Goal: Task Accomplishment & Management: Use online tool/utility

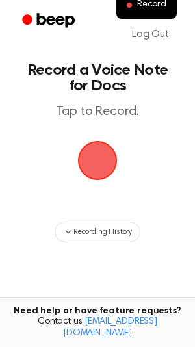
click at [90, 155] on span "button" at bounding box center [97, 160] width 36 height 36
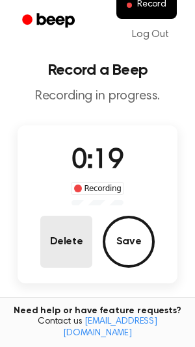
click at [67, 255] on button "Delete" at bounding box center [66, 242] width 52 height 52
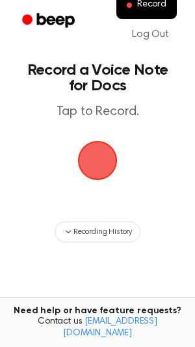
click at [98, 153] on span "button" at bounding box center [98, 161] width 40 height 40
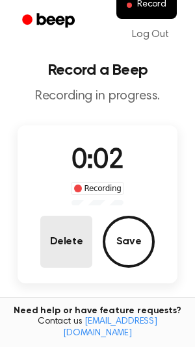
drag, startPoint x: 98, startPoint y: 153, endPoint x: 74, endPoint y: 238, distance: 88.4
click at [74, 238] on div "0:02 Recording Delete Save" at bounding box center [98, 204] width 160 height 127
click at [53, 242] on button "Delete" at bounding box center [66, 242] width 52 height 52
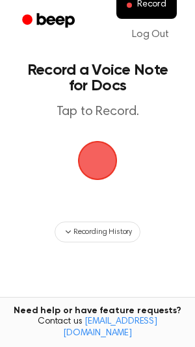
click at [101, 161] on span "button" at bounding box center [98, 161] width 40 height 40
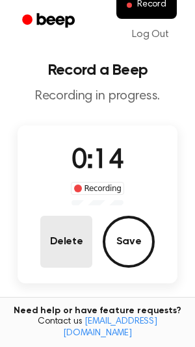
click at [63, 248] on button "Delete" at bounding box center [66, 242] width 52 height 52
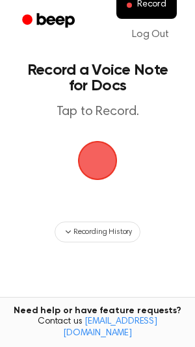
click at [94, 176] on span "button" at bounding box center [98, 161] width 40 height 40
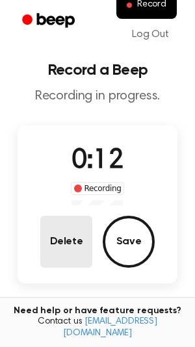
click at [65, 240] on button "Delete" at bounding box center [66, 242] width 52 height 52
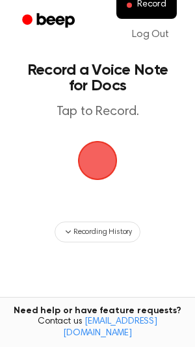
click at [107, 153] on span "button" at bounding box center [97, 160] width 36 height 36
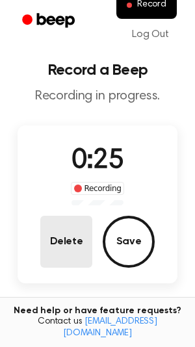
click at [71, 236] on button "Delete" at bounding box center [66, 242] width 52 height 52
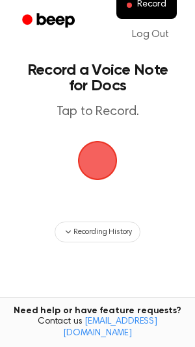
click at [95, 169] on span "button" at bounding box center [97, 160] width 36 height 36
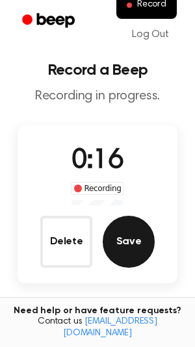
click at [150, 244] on button "Save" at bounding box center [129, 242] width 52 height 52
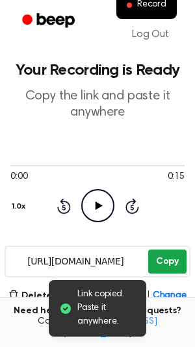
click at [167, 261] on button "Copy" at bounding box center [167, 261] width 38 height 24
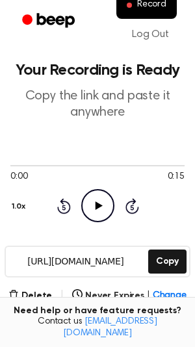
click at [99, 197] on icon "Play Audio" at bounding box center [97, 205] width 33 height 33
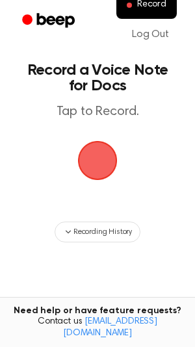
click at [106, 160] on span "button" at bounding box center [98, 161] width 42 height 42
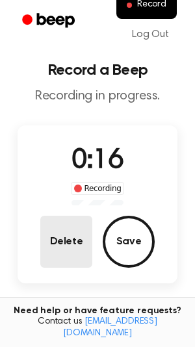
click at [61, 239] on button "Delete" at bounding box center [66, 242] width 52 height 52
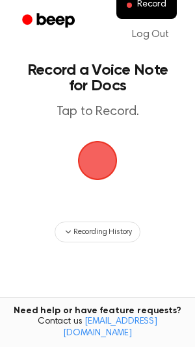
click at [102, 156] on span "button" at bounding box center [98, 161] width 42 height 42
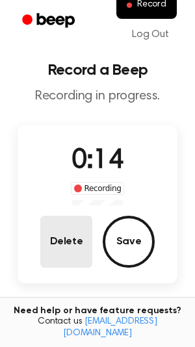
click at [56, 249] on button "Delete" at bounding box center [66, 242] width 52 height 52
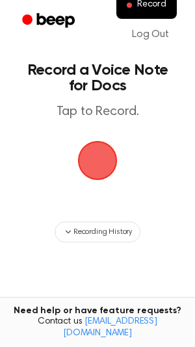
click at [91, 157] on span "button" at bounding box center [98, 161] width 40 height 40
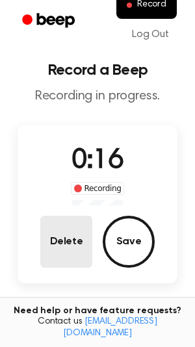
click at [47, 250] on button "Delete" at bounding box center [66, 242] width 52 height 52
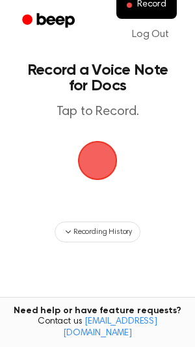
click at [123, 136] on main "Record a Voice Note for Docs Tap to Record. Recording History Tired of copying …" at bounding box center [97, 208] width 195 height 417
click at [91, 167] on span "button" at bounding box center [98, 161] width 40 height 40
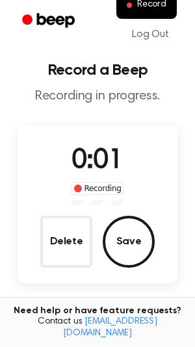
click at [86, 168] on span "0:01" at bounding box center [97, 160] width 52 height 27
click at [87, 167] on span "0:10" at bounding box center [97, 160] width 52 height 27
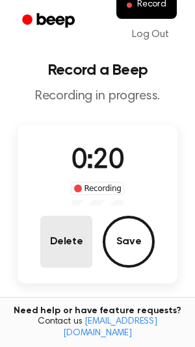
click at [45, 245] on button "Delete" at bounding box center [66, 242] width 52 height 52
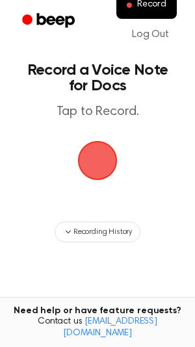
click at [87, 170] on span "button" at bounding box center [97, 160] width 44 height 44
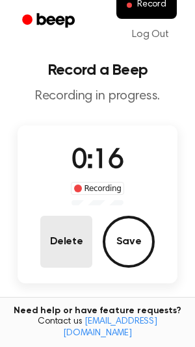
click at [70, 225] on button "Delete" at bounding box center [66, 242] width 52 height 52
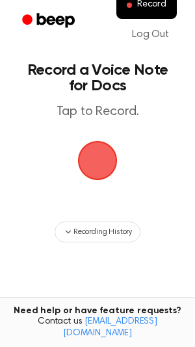
click at [93, 166] on span "button" at bounding box center [97, 160] width 73 height 73
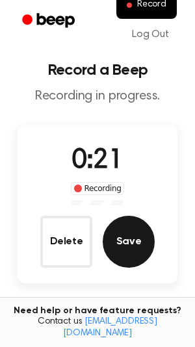
click at [134, 244] on button "Save" at bounding box center [129, 242] width 52 height 52
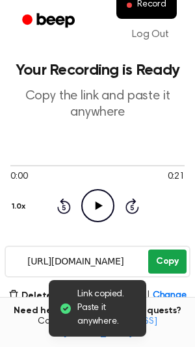
click at [174, 259] on button "Copy" at bounding box center [167, 261] width 38 height 24
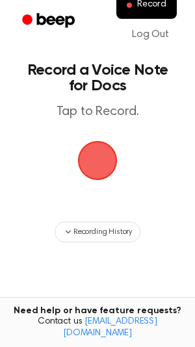
click at [110, 167] on span "button" at bounding box center [98, 161] width 68 height 68
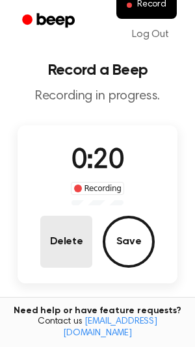
click at [54, 252] on button "Delete" at bounding box center [66, 242] width 52 height 52
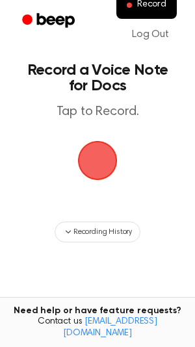
click at [92, 164] on span "button" at bounding box center [97, 160] width 73 height 73
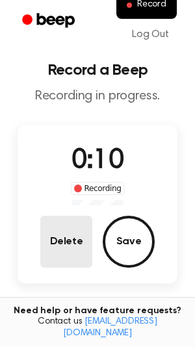
click at [77, 246] on button "Delete" at bounding box center [66, 242] width 52 height 52
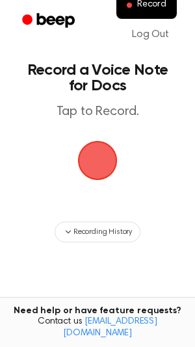
click at [70, 162] on span "button" at bounding box center [97, 160] width 73 height 73
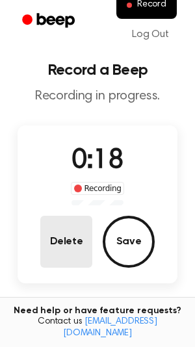
click at [68, 229] on button "Delete" at bounding box center [66, 242] width 52 height 52
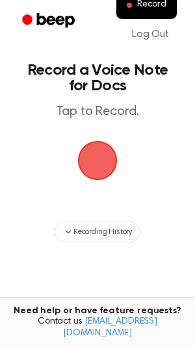
click at [102, 164] on span "button" at bounding box center [97, 160] width 73 height 73
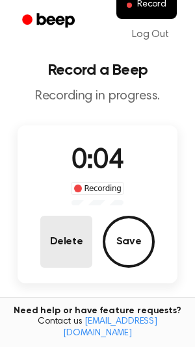
click at [71, 251] on button "Delete" at bounding box center [66, 242] width 52 height 52
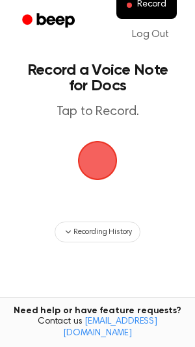
click at [96, 164] on span "button" at bounding box center [97, 160] width 67 height 67
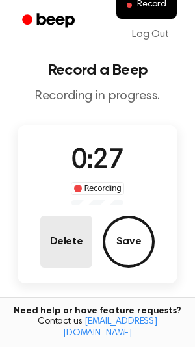
click at [58, 252] on button "Delete" at bounding box center [66, 242] width 52 height 52
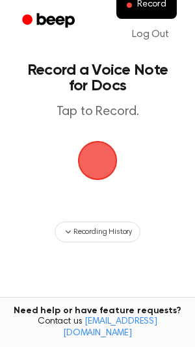
click at [94, 167] on span "button" at bounding box center [97, 160] width 71 height 71
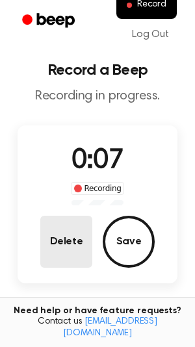
click at [58, 256] on button "Delete" at bounding box center [66, 242] width 52 height 52
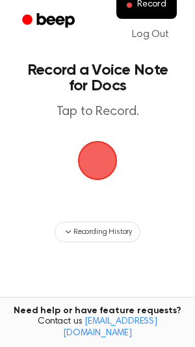
click at [95, 177] on span "button" at bounding box center [97, 160] width 71 height 71
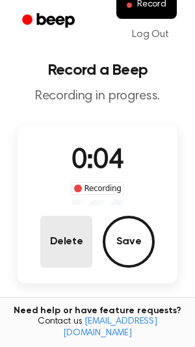
click at [72, 218] on button "Delete" at bounding box center [66, 242] width 52 height 52
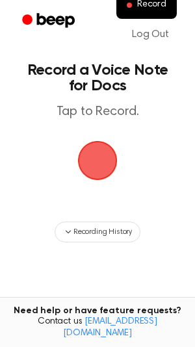
click at [86, 176] on span "button" at bounding box center [97, 160] width 73 height 73
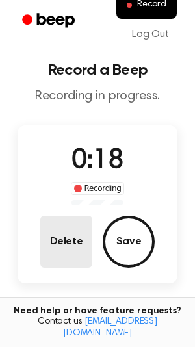
click at [64, 244] on button "Delete" at bounding box center [66, 242] width 52 height 52
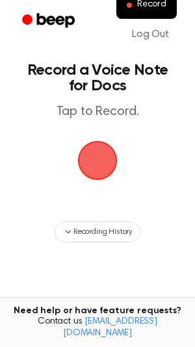
click at [98, 157] on span "button" at bounding box center [97, 160] width 73 height 73
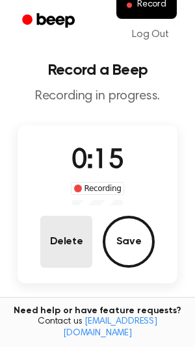
click at [58, 246] on button "Delete" at bounding box center [66, 242] width 52 height 52
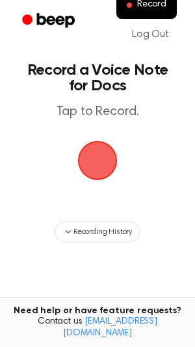
click at [89, 168] on span "button" at bounding box center [97, 160] width 73 height 73
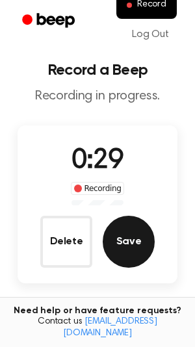
click at [142, 232] on button "Save" at bounding box center [129, 242] width 52 height 52
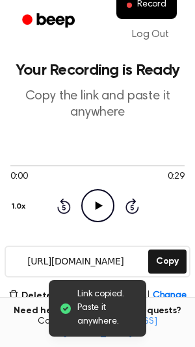
click at [95, 203] on icon at bounding box center [98, 205] width 7 height 8
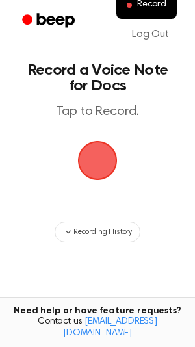
click at [111, 153] on span "button" at bounding box center [98, 161] width 60 height 60
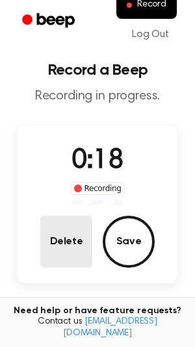
click at [49, 252] on button "Delete" at bounding box center [66, 242] width 52 height 52
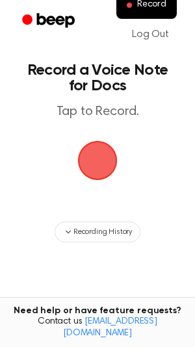
click at [101, 167] on span "button" at bounding box center [98, 161] width 42 height 42
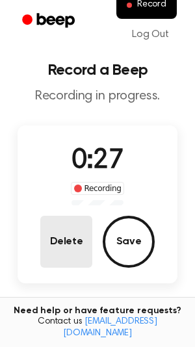
click at [72, 237] on button "Delete" at bounding box center [66, 242] width 52 height 52
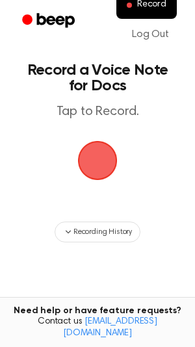
click at [88, 183] on span "button" at bounding box center [98, 161] width 70 height 70
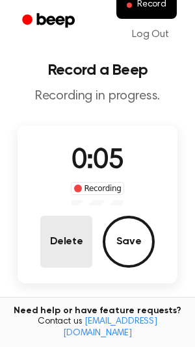
click at [75, 234] on button "Delete" at bounding box center [66, 242] width 52 height 52
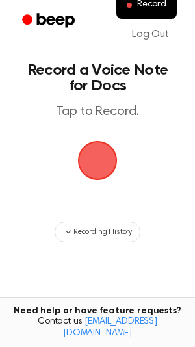
click at [92, 171] on span "button" at bounding box center [97, 160] width 52 height 52
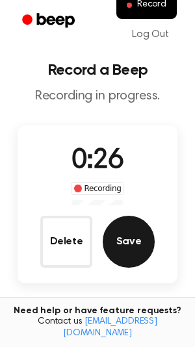
click at [136, 238] on button "Save" at bounding box center [129, 242] width 52 height 52
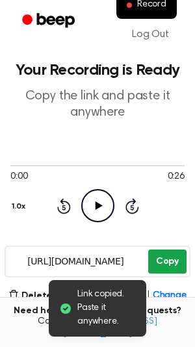
click at [158, 259] on button "Copy" at bounding box center [167, 261] width 38 height 24
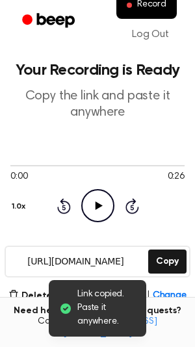
click at [95, 206] on icon at bounding box center [98, 205] width 7 height 8
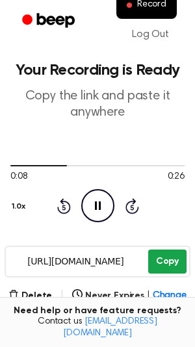
click at [180, 264] on button "Copy" at bounding box center [167, 261] width 38 height 24
